Goal: Information Seeking & Learning: Learn about a topic

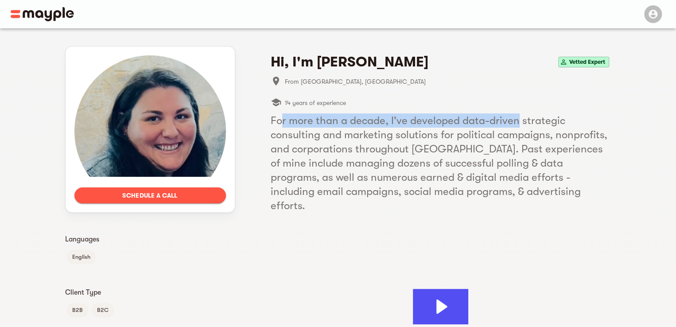
drag, startPoint x: 280, startPoint y: 117, endPoint x: 530, endPoint y: 123, distance: 249.9
click at [530, 123] on h5 "For more than a decade, I've developed data-driven strategic consulting and mar…" at bounding box center [441, 162] width 340 height 99
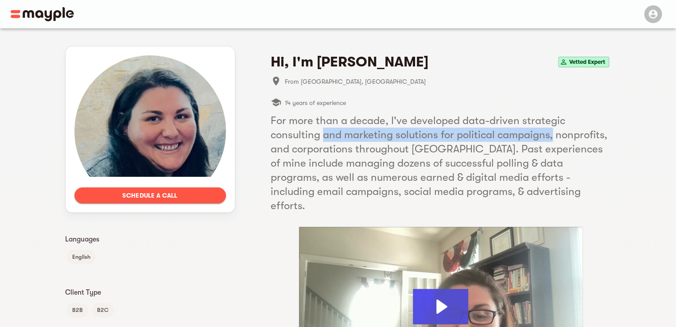
drag, startPoint x: 321, startPoint y: 139, endPoint x: 551, endPoint y: 141, distance: 229.9
click at [551, 141] on h5 "For more than a decade, I've developed data-driven strategic consulting and mar…" at bounding box center [441, 162] width 340 height 99
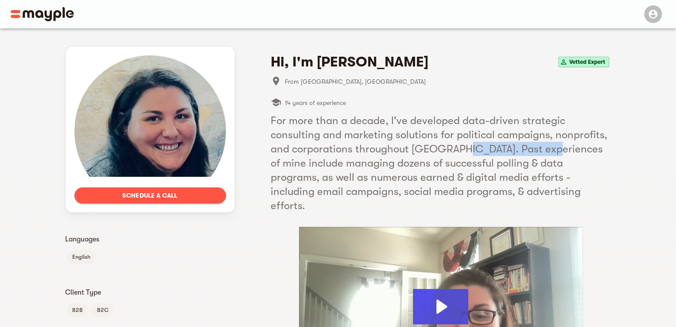
drag, startPoint x: 451, startPoint y: 147, endPoint x: 536, endPoint y: 151, distance: 84.7
click at [536, 151] on h5 "For more than a decade, I've developed data-driven strategic consulting and mar…" at bounding box center [441, 162] width 340 height 99
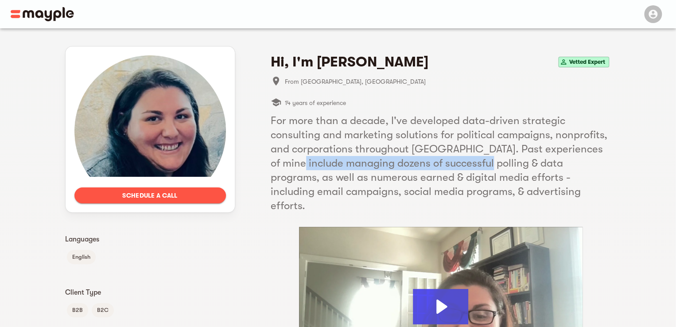
drag, startPoint x: 291, startPoint y: 169, endPoint x: 481, endPoint y: 165, distance: 189.1
click at [481, 165] on h5 "For more than a decade, I've developed data-driven strategic consulting and mar…" at bounding box center [441, 162] width 340 height 99
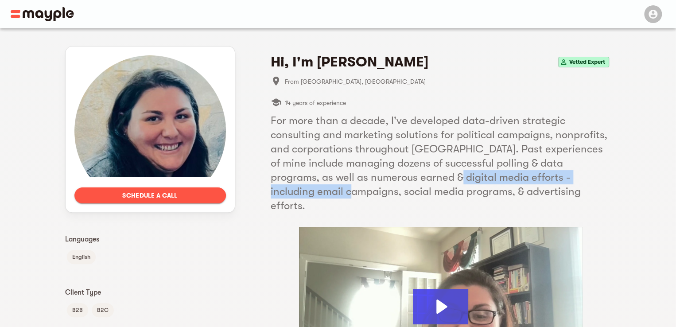
drag, startPoint x: 276, startPoint y: 186, endPoint x: 411, endPoint y: 173, distance: 135.2
click at [411, 173] on h5 "For more than a decade, I've developed data-driven strategic consulting and mar…" at bounding box center [441, 162] width 340 height 99
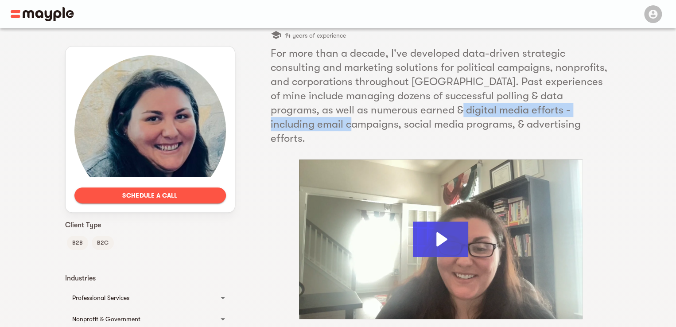
scroll to position [68, 0]
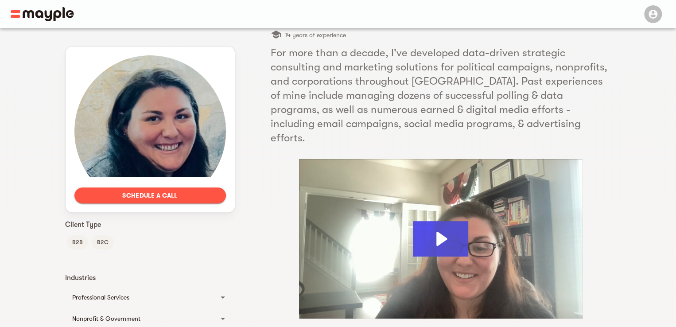
click at [323, 122] on h5 "For more than a decade, I've developed data-driven strategic consulting and mar…" at bounding box center [441, 95] width 340 height 99
click at [337, 122] on h5 "For more than a decade, I've developed data-driven strategic consulting and mar…" at bounding box center [441, 95] width 340 height 99
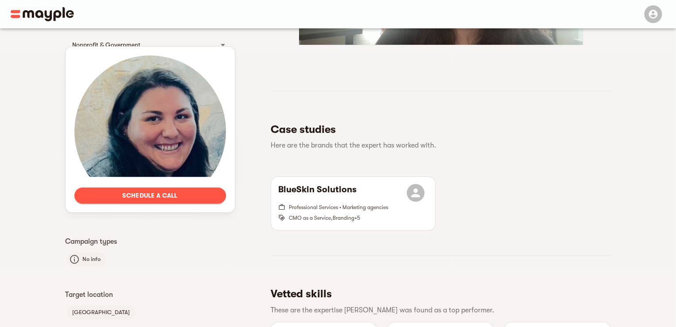
scroll to position [345, 0]
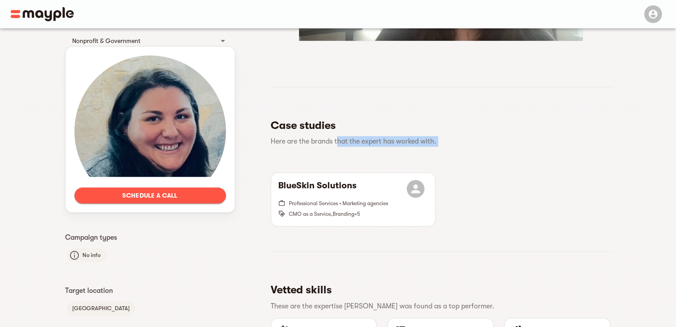
drag, startPoint x: 336, startPoint y: 134, endPoint x: 442, endPoint y: 141, distance: 106.1
click at [442, 141] on section "Case studies Here are the brands that the expert has worked with. BlueSkin Solu…" at bounding box center [441, 159] width 340 height 145
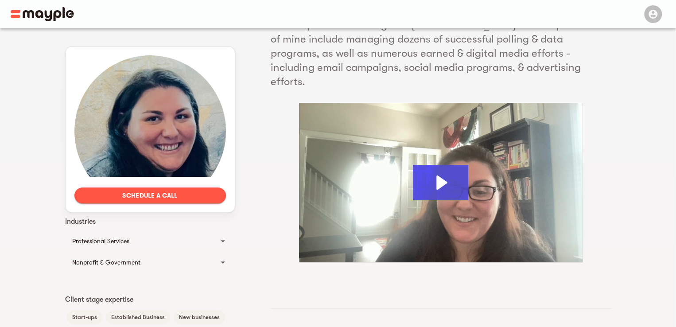
scroll to position [121, 0]
